Goal: Transaction & Acquisition: Obtain resource

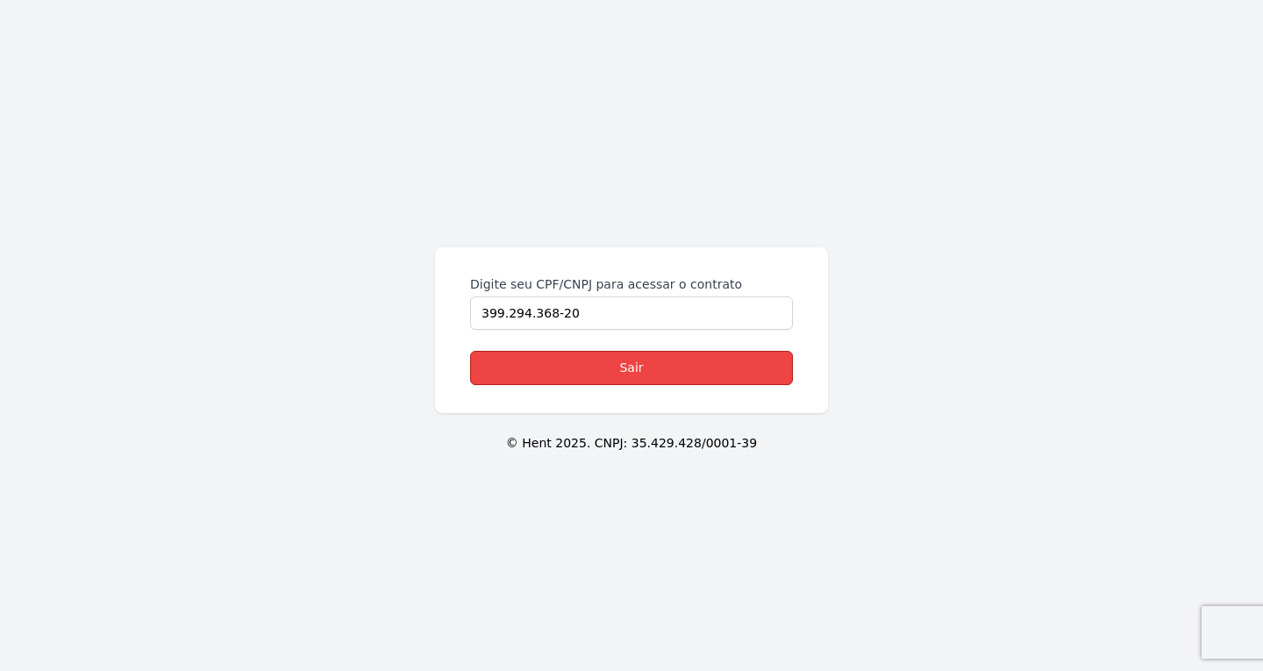
click at [605, 361] on link "Sair" at bounding box center [631, 368] width 323 height 34
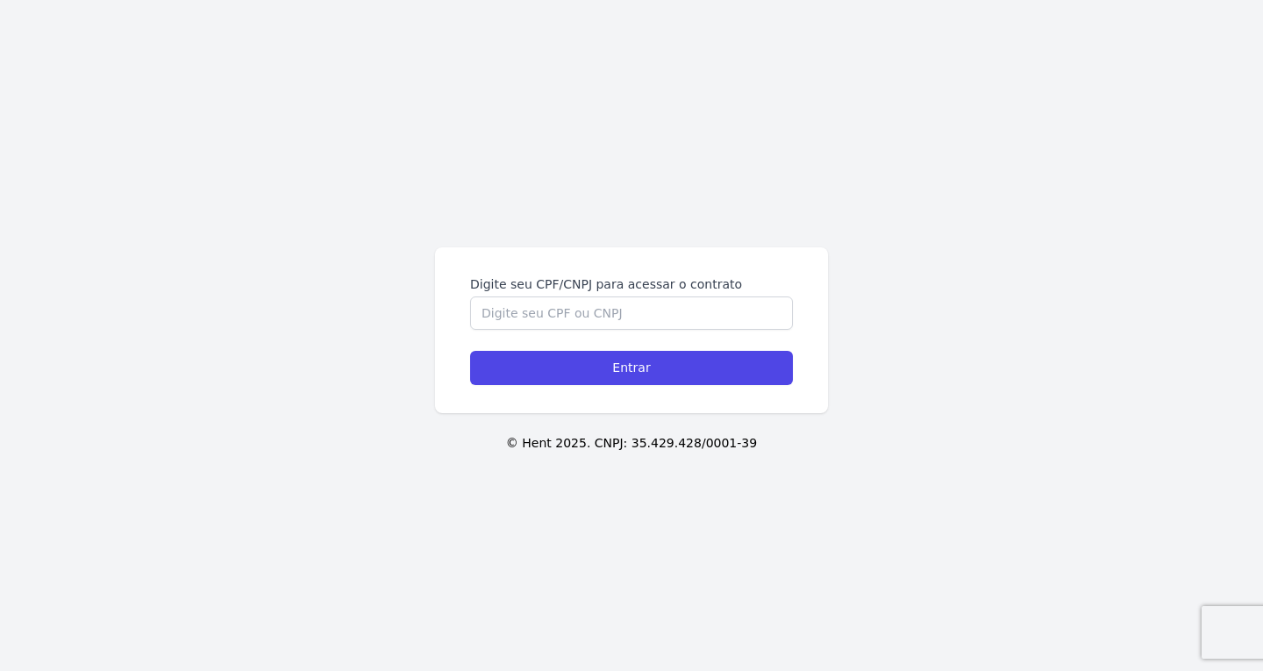
click at [646, 331] on form "Digite seu CPF/CNPJ para acessar o contrato Entrar" at bounding box center [631, 330] width 323 height 110
click at [636, 320] on input "Digite seu CPF/CNPJ para acessar o contrato" at bounding box center [631, 313] width 323 height 33
paste input "707.689.124-74"
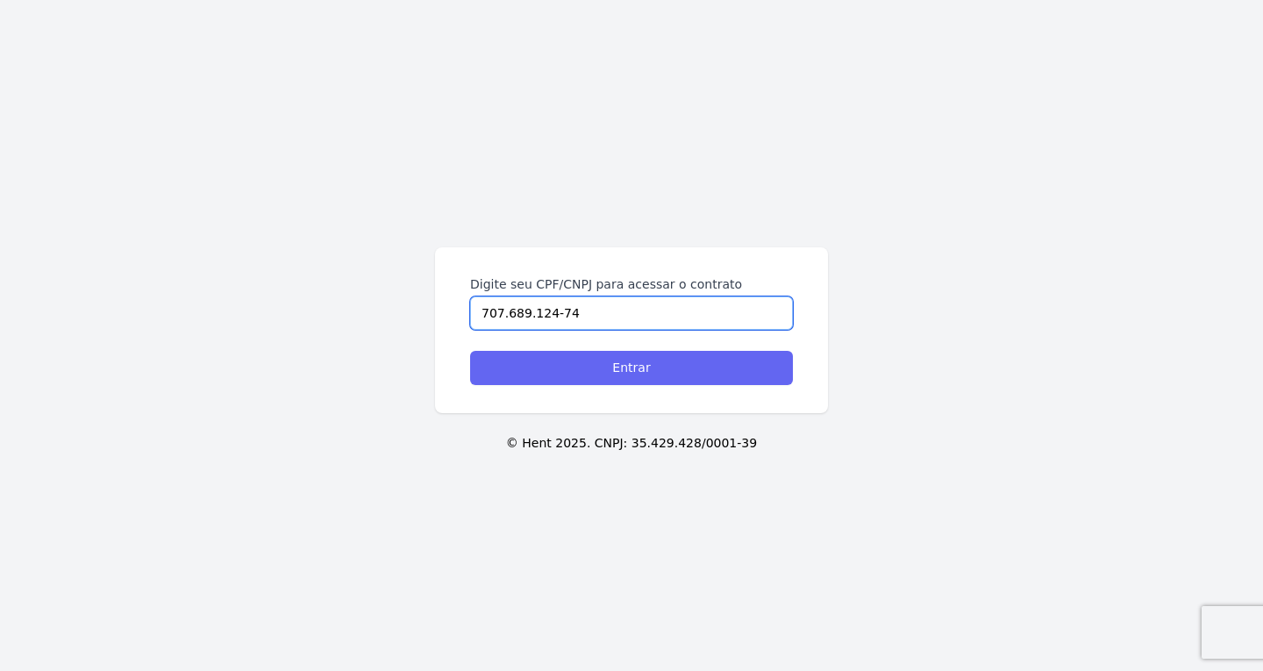
type input "707.689.124-74"
click at [618, 361] on input "Entrar" at bounding box center [631, 368] width 323 height 34
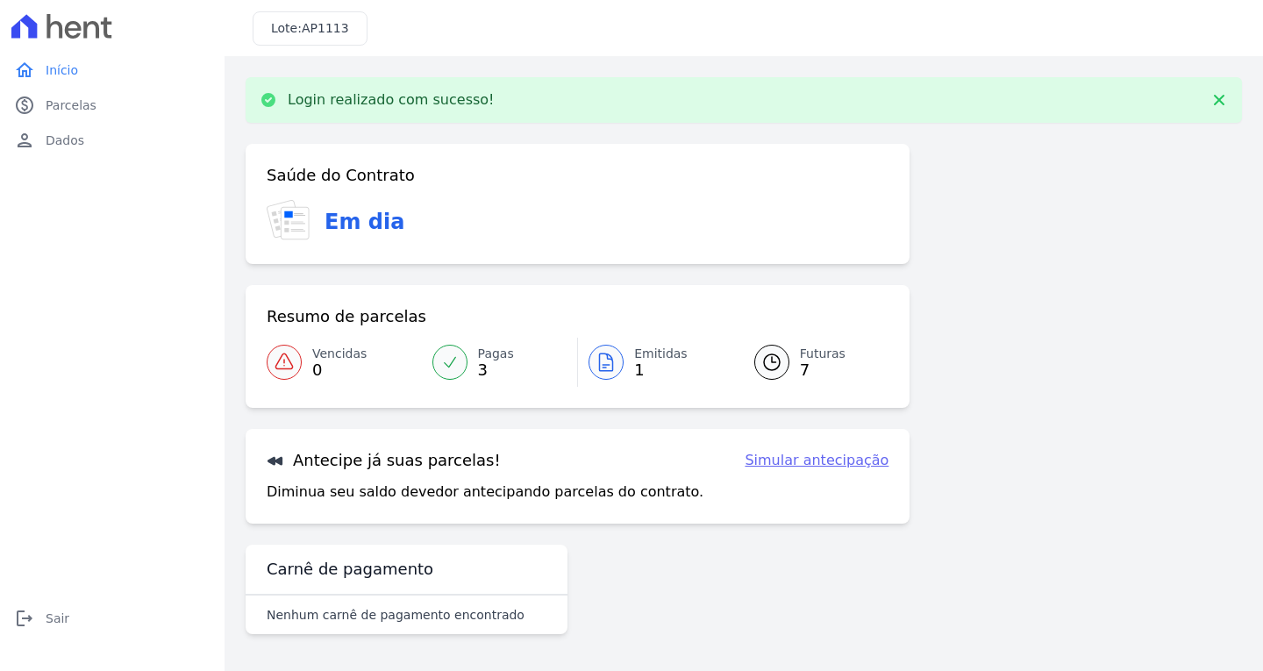
click at [608, 331] on div "Resumo de parcelas Vencidas 0 Pagas 3 Emitidas 1 Futuras 7" at bounding box center [578, 346] width 664 height 123
drag, startPoint x: 607, startPoint y: 365, endPoint x: 621, endPoint y: 505, distance: 141.1
click at [607, 367] on icon at bounding box center [606, 362] width 21 height 21
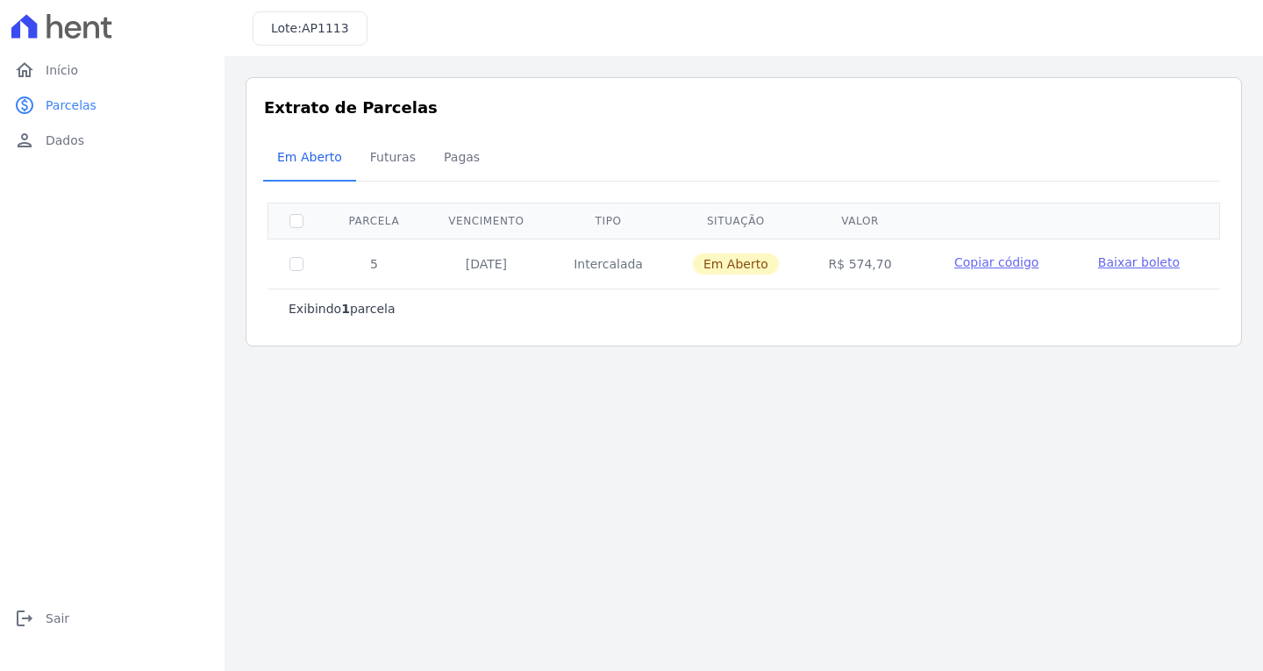
click at [1098, 262] on span "Baixar boleto" at bounding box center [1139, 262] width 82 height 14
click at [36, 624] on link "logout Sair" at bounding box center [112, 618] width 211 height 35
